Goal: Information Seeking & Learning: Learn about a topic

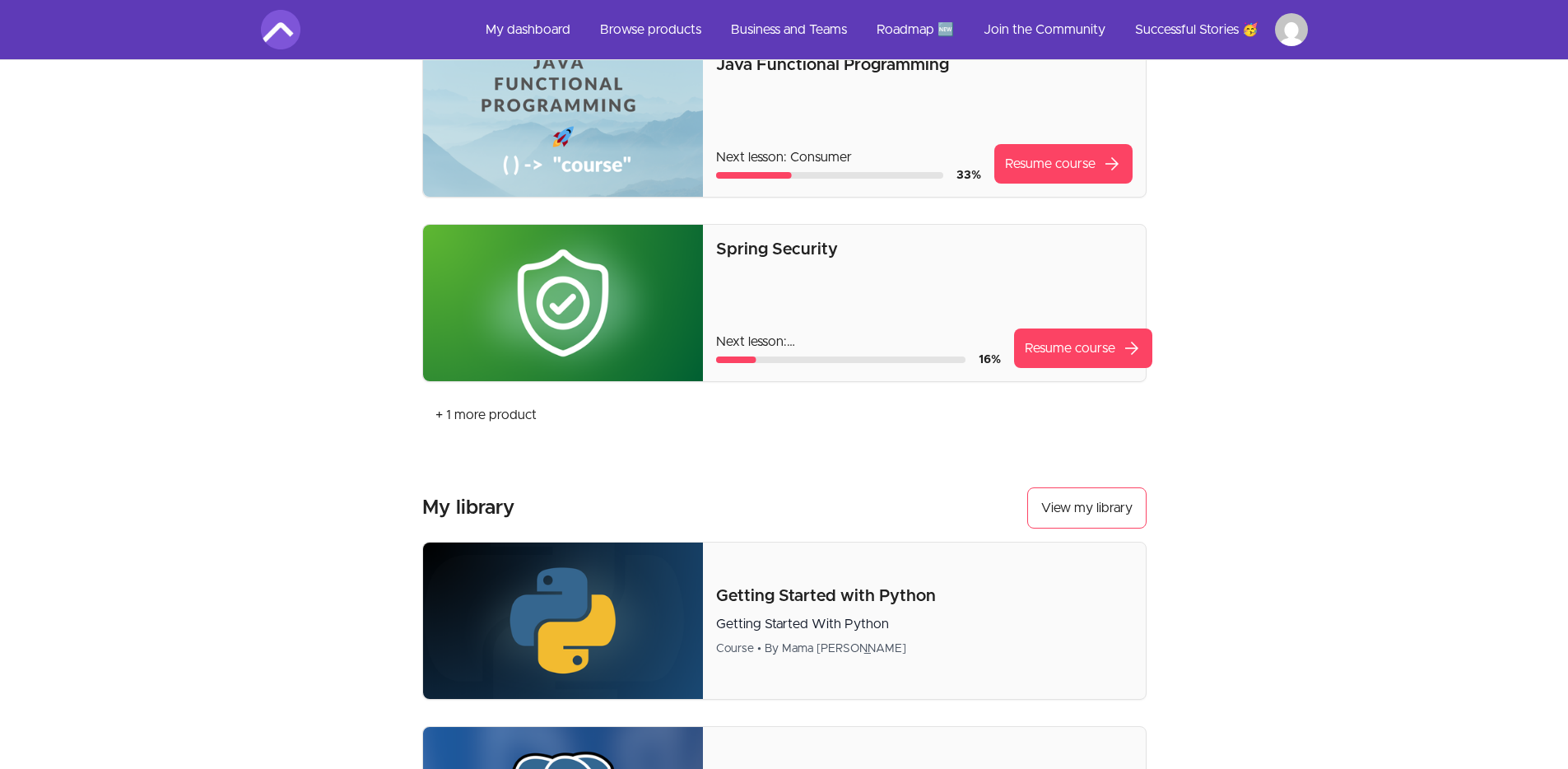
scroll to position [506, 0]
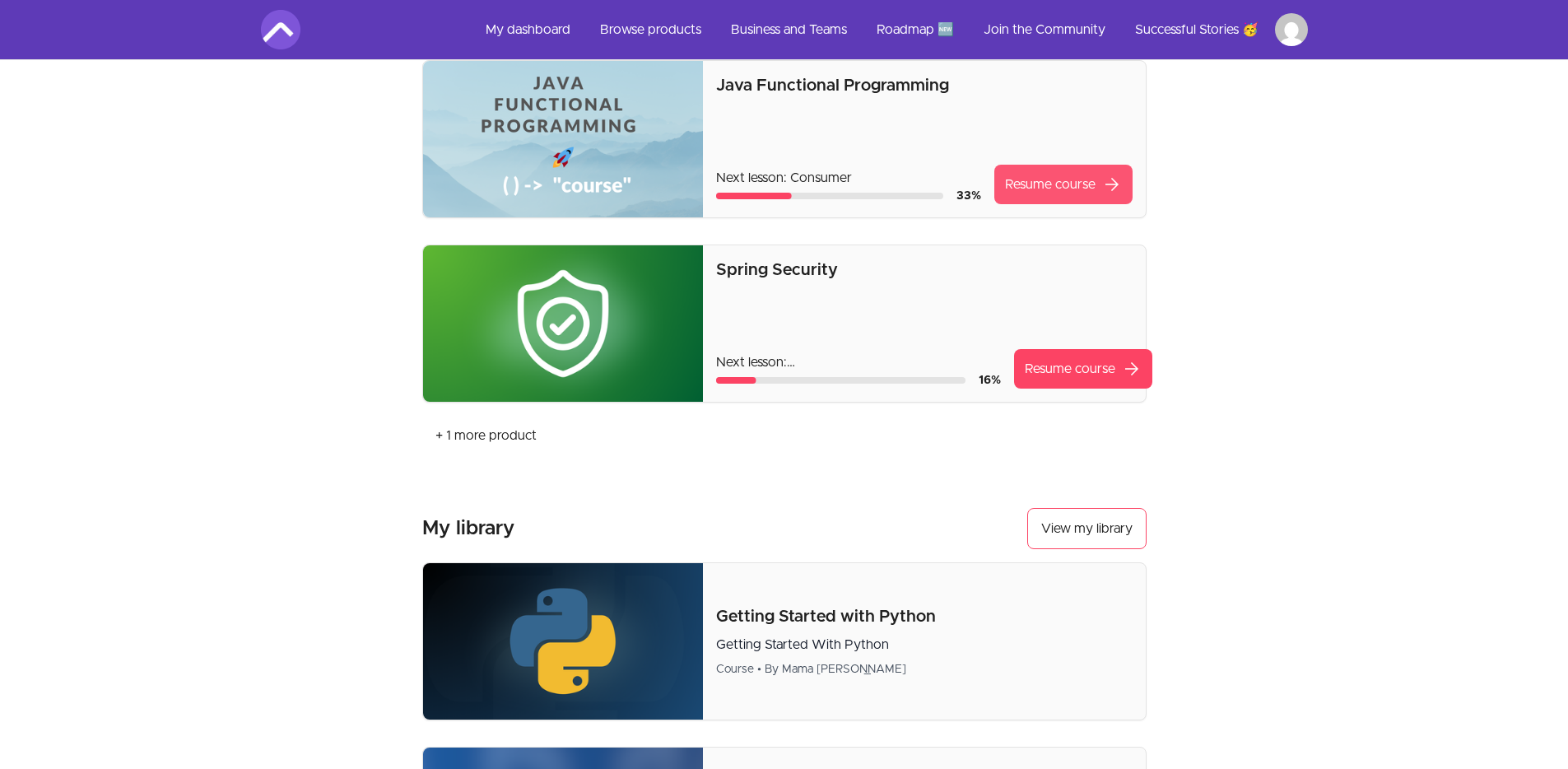
click at [1050, 171] on link "Resume course arrow_forward" at bounding box center [1063, 184] width 138 height 39
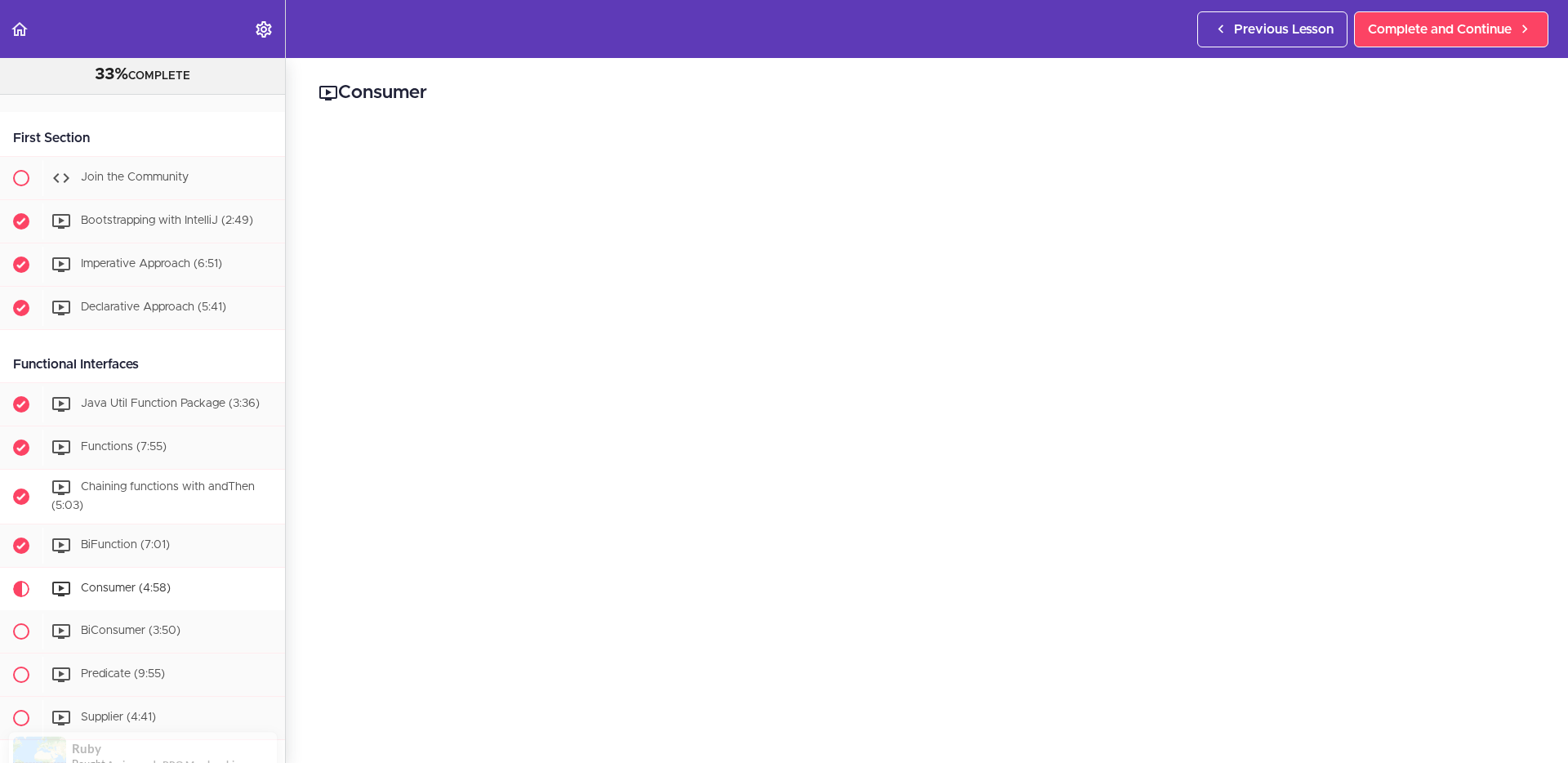
scroll to position [283, 0]
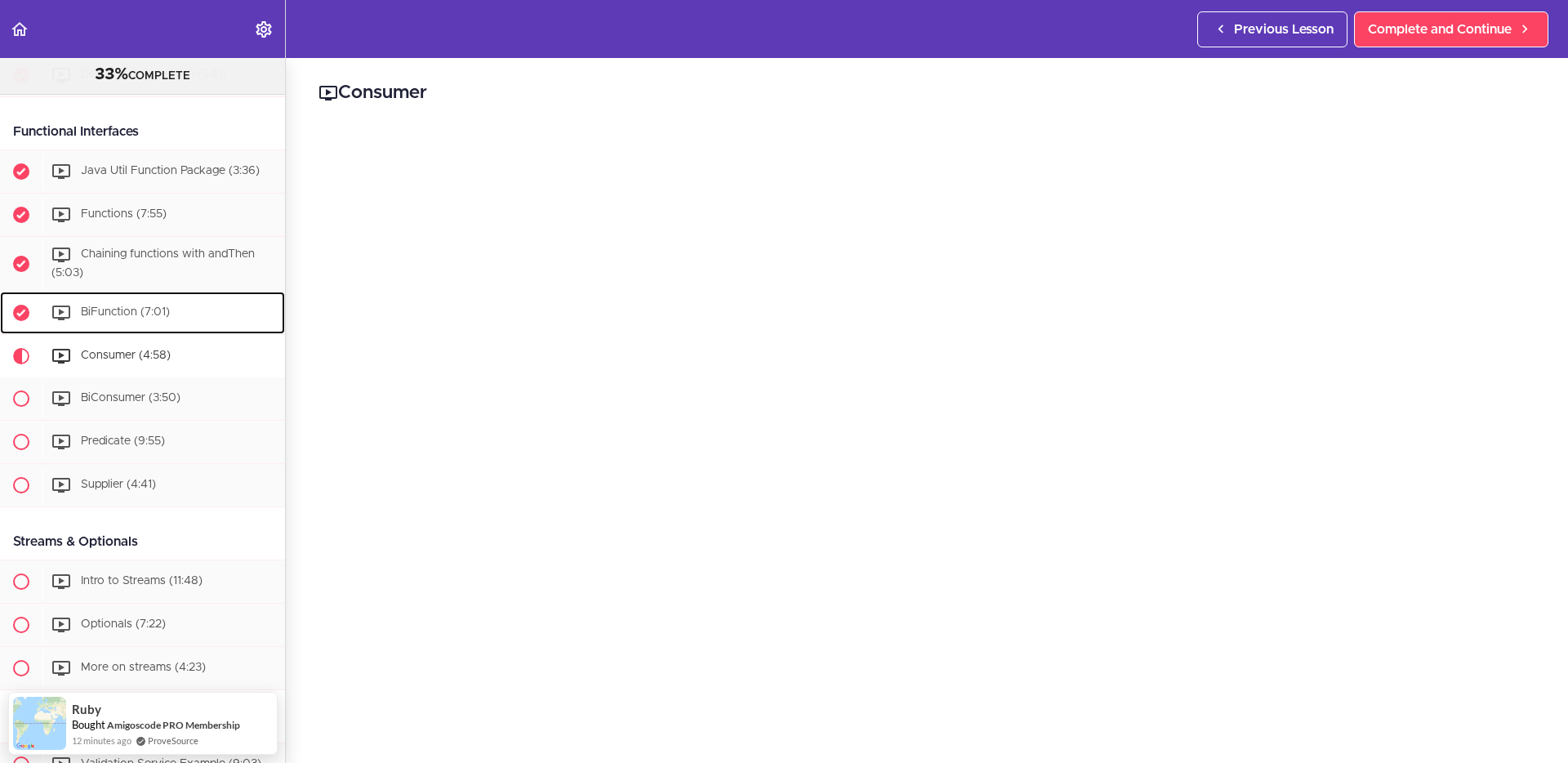
click at [97, 310] on span "BiFunction (7:01)" at bounding box center [125, 312] width 89 height 11
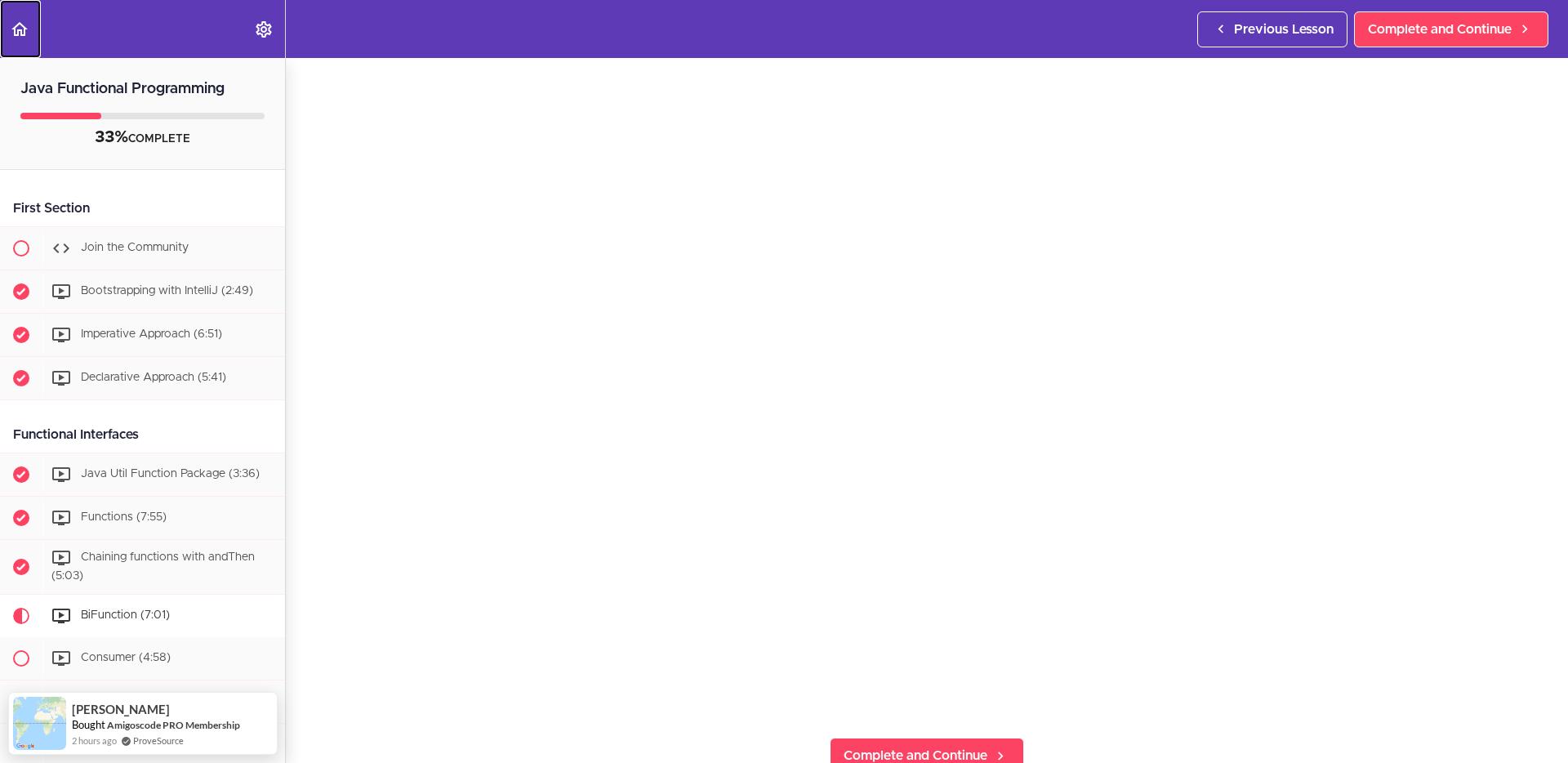
click at [27, 23] on icon "Back to course curriculum" at bounding box center [19, 29] width 20 height 20
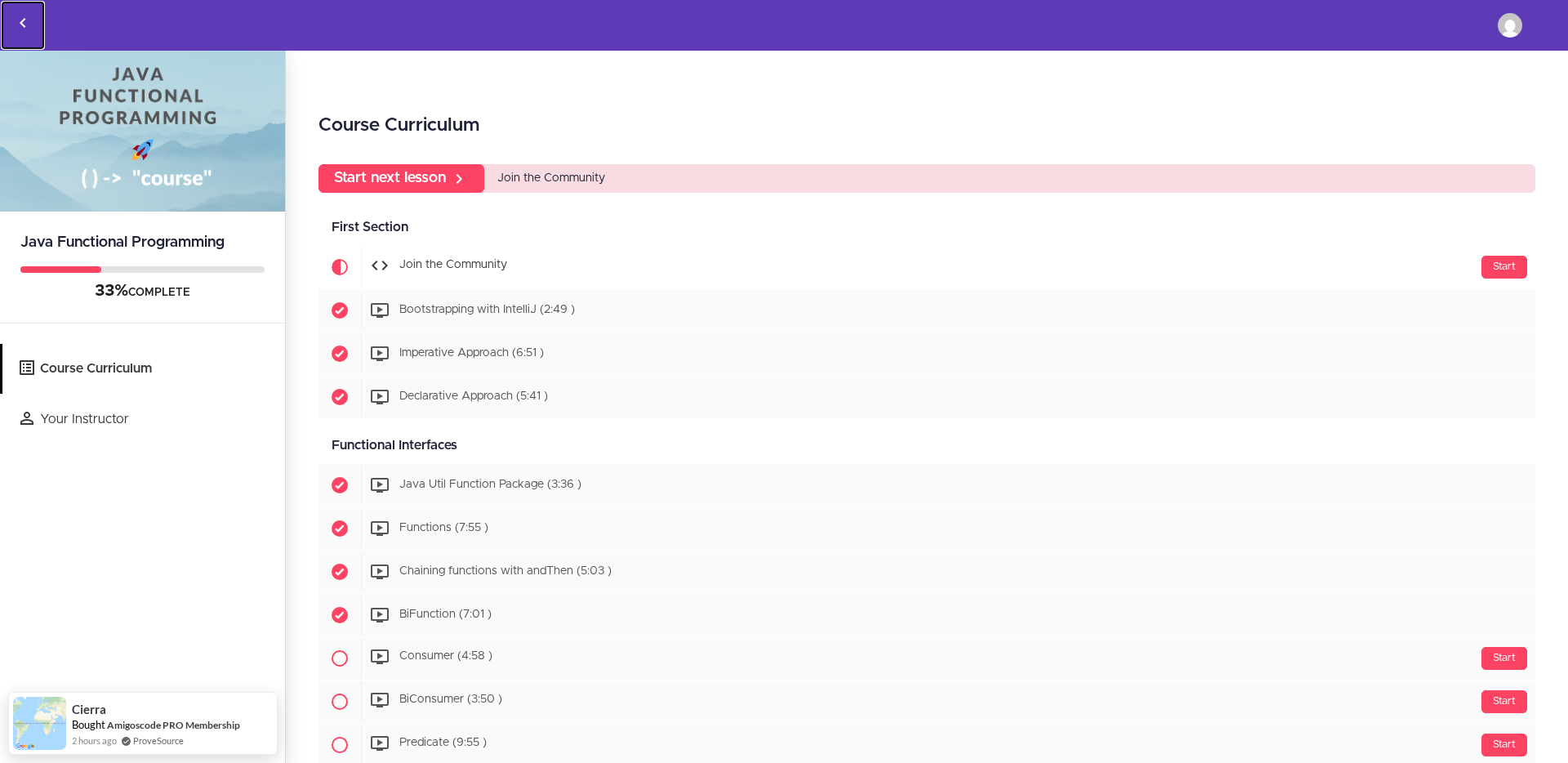
click at [26, 21] on icon "Back to courses" at bounding box center [23, 23] width 20 height 20
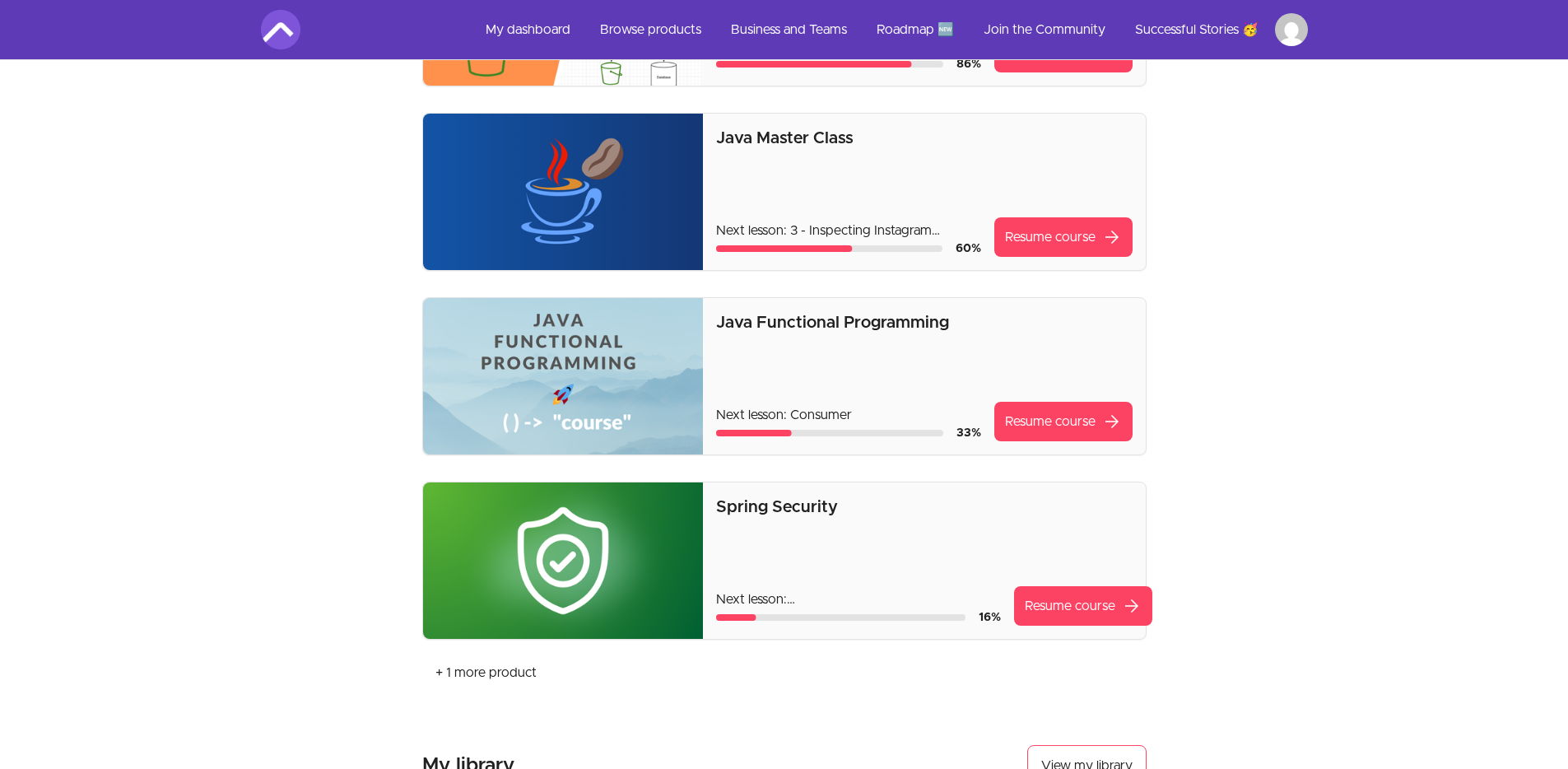
scroll to position [259, 0]
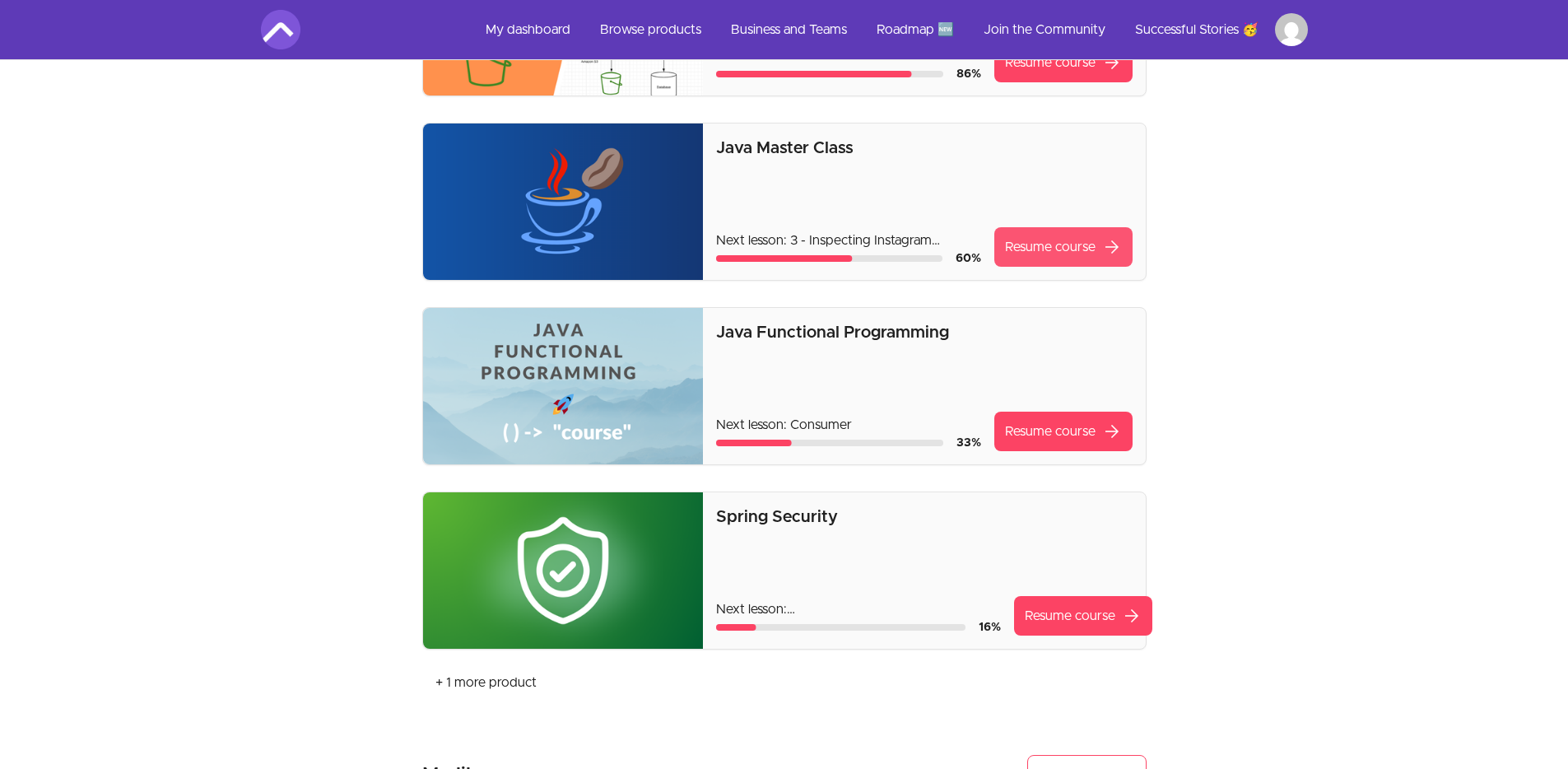
click at [1044, 239] on link "Resume course arrow_forward" at bounding box center [1063, 246] width 138 height 39
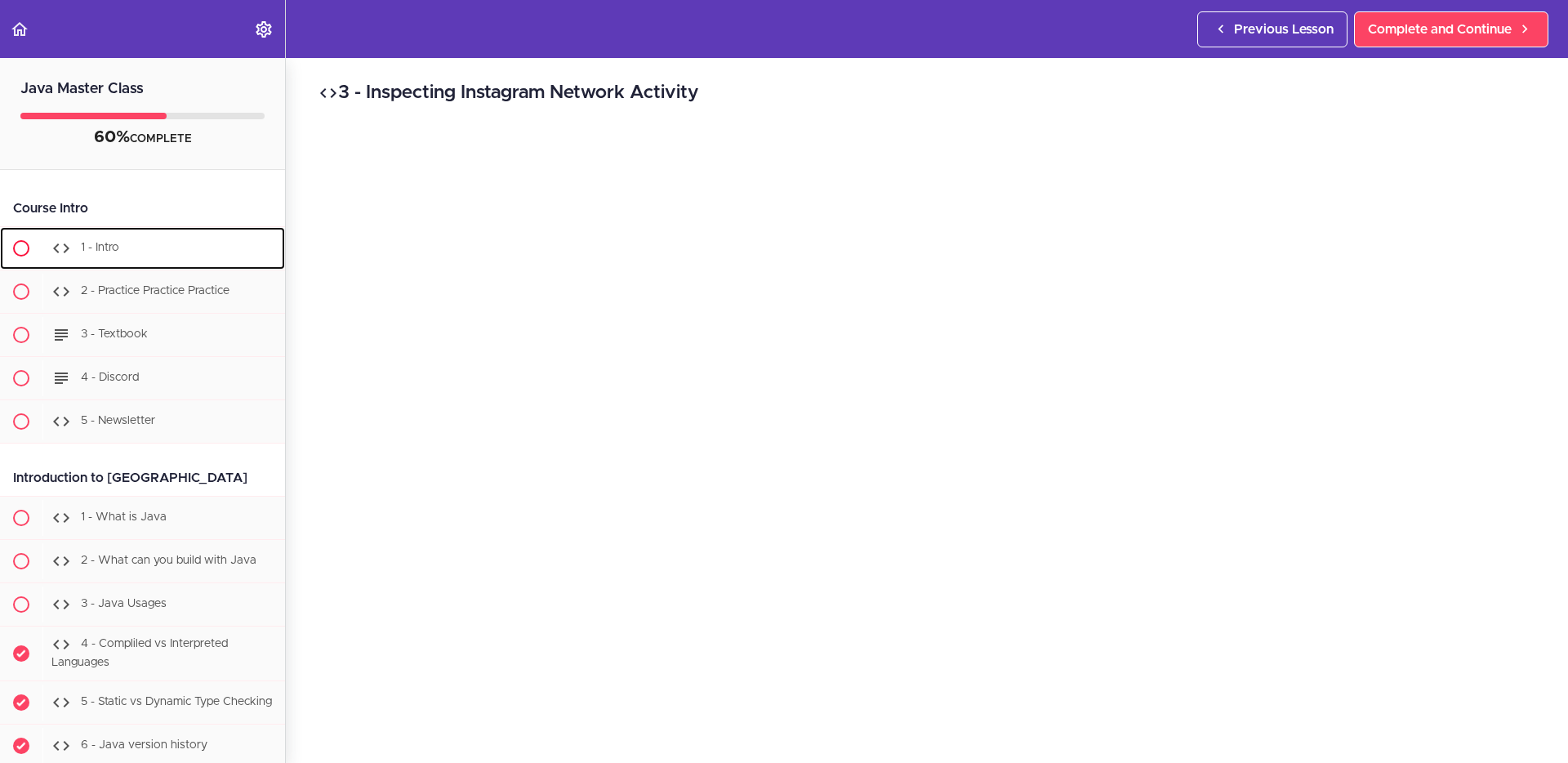
click at [128, 230] on div "1 - Intro" at bounding box center [164, 248] width 242 height 36
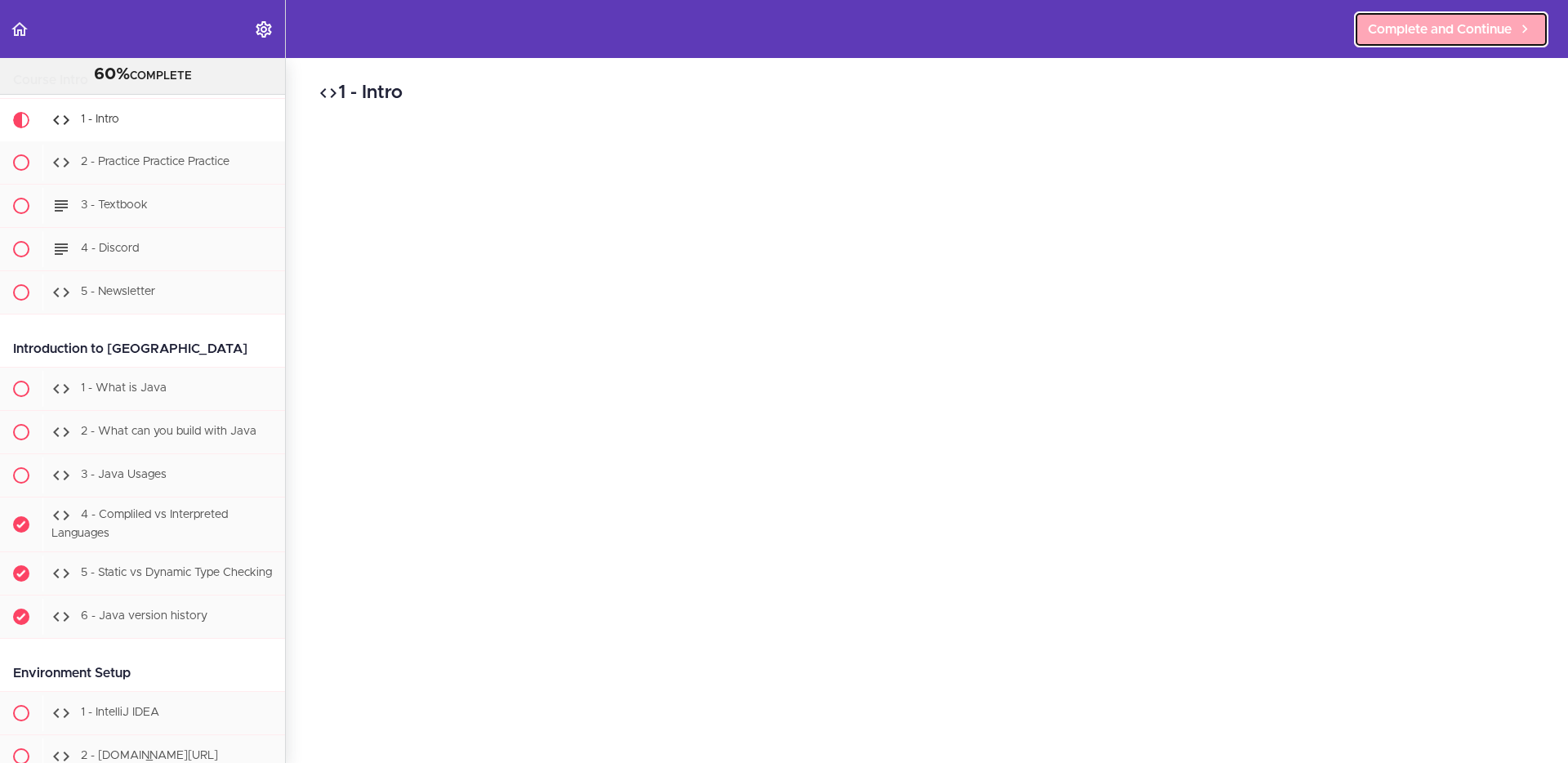
click at [1438, 32] on span "Complete and Continue" at bounding box center [1439, 29] width 144 height 20
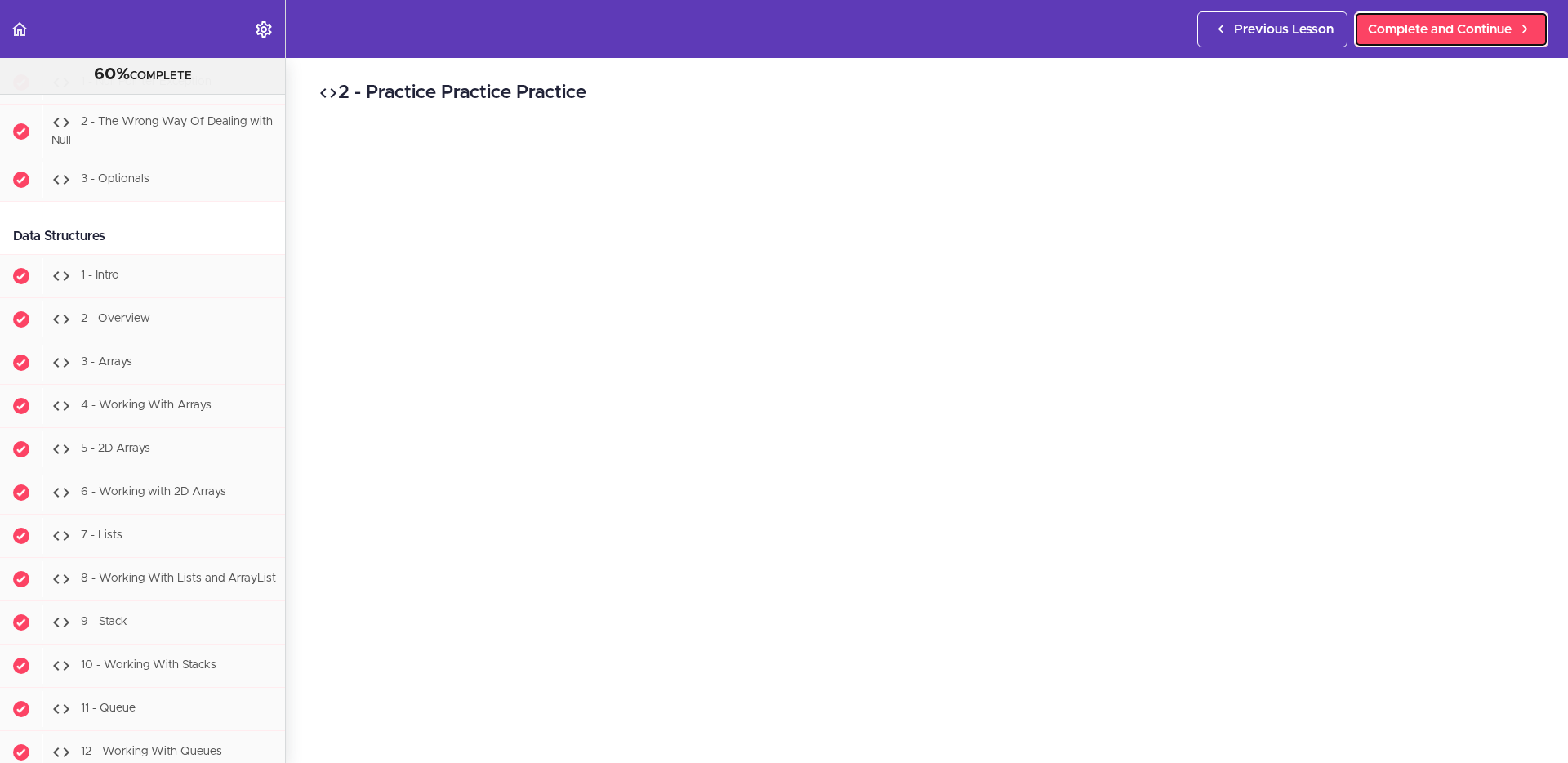
scroll to position [10715, 0]
